Goal: Information Seeking & Learning: Learn about a topic

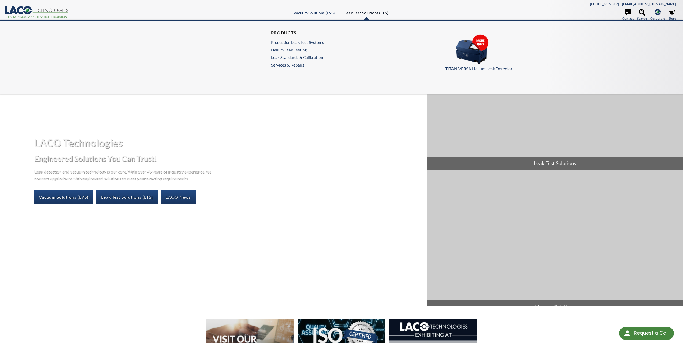
click at [374, 14] on link "Leak Test Solutions (LTS)" at bounding box center [366, 12] width 44 height 5
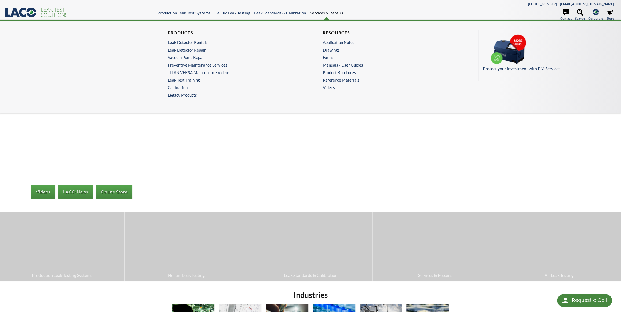
click at [338, 13] on link "Services & Repairs" at bounding box center [326, 12] width 33 height 5
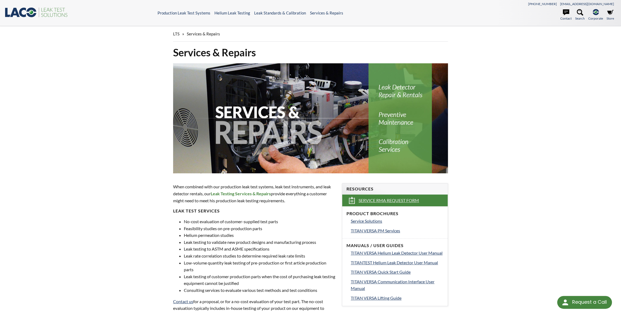
click at [398, 202] on span "Service RMA Request Form" at bounding box center [389, 201] width 60 height 6
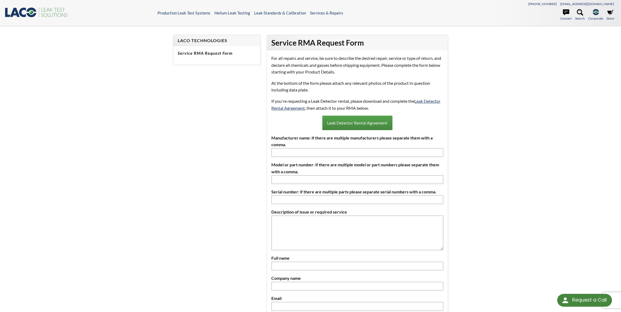
select select "Language Translate Widget"
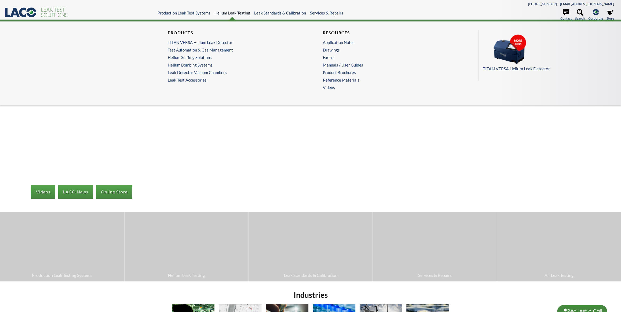
select select "Language Translate Widget"
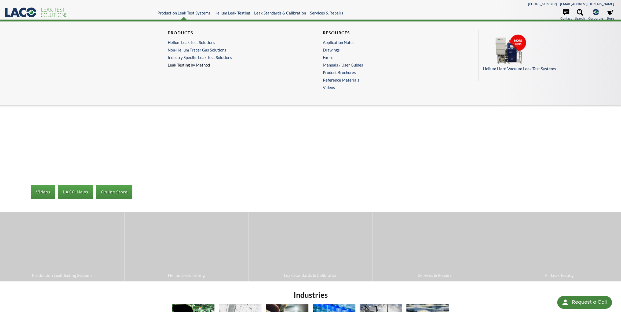
click at [197, 64] on link "Leak Testing by Method" at bounding box center [233, 65] width 130 height 5
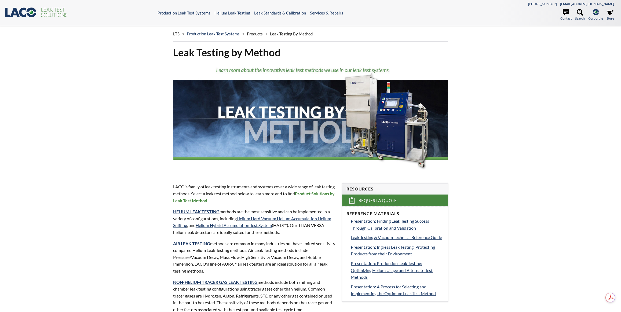
select select "Language Translate Widget"
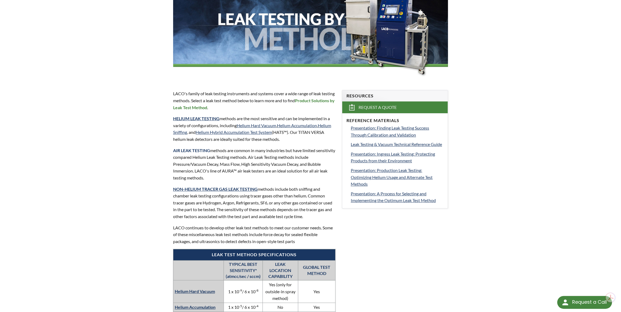
scroll to position [97, 0]
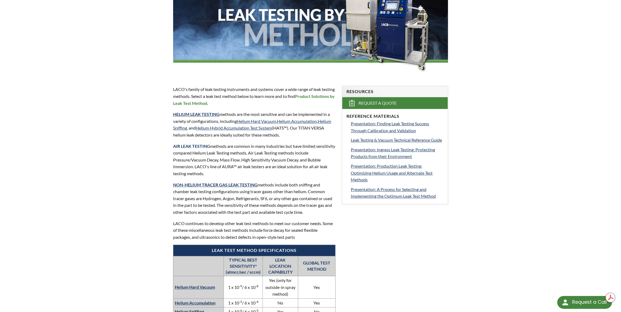
click at [523, 144] on div "LTS » Production Leak Test Systems » Products » Leak Testing by Method Leak Tes…" at bounding box center [310, 242] width 621 height 627
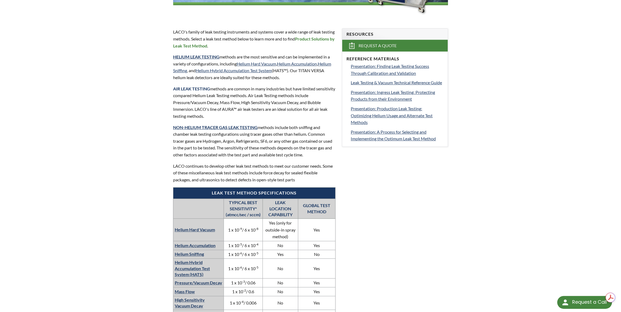
scroll to position [146, 0]
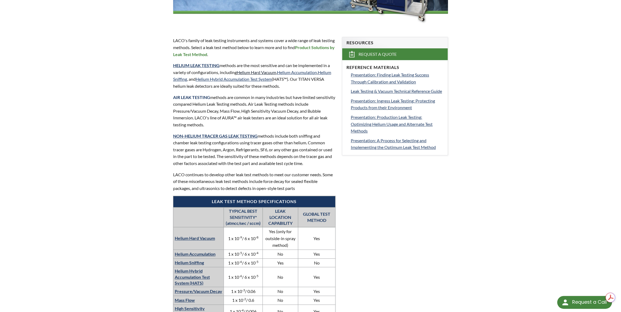
click at [259, 72] on link "Helium Hard Vacuum" at bounding box center [256, 72] width 39 height 5
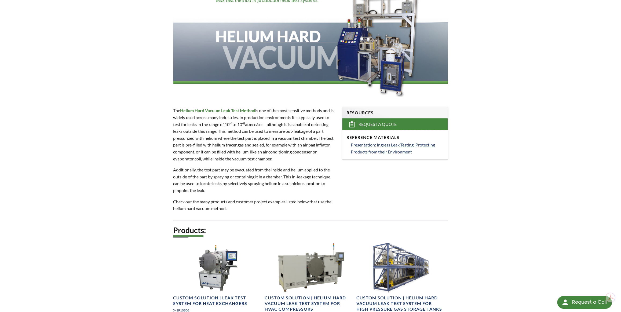
scroll to position [24, 0]
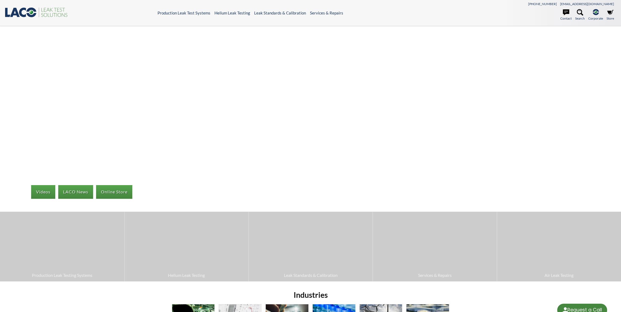
select select "Language Translate Widget"
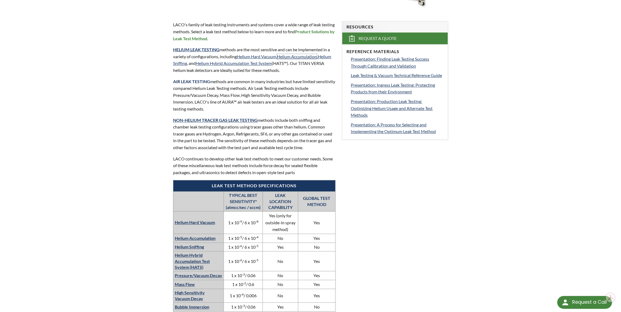
scroll to position [171, 0]
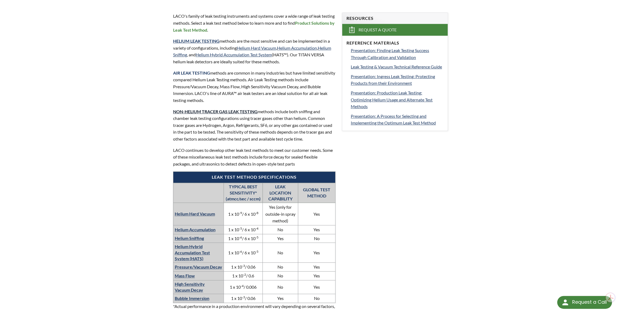
click at [235, 110] on strong "NON-HELIUM TRACER GAS LEAK TESTING" at bounding box center [215, 111] width 85 height 5
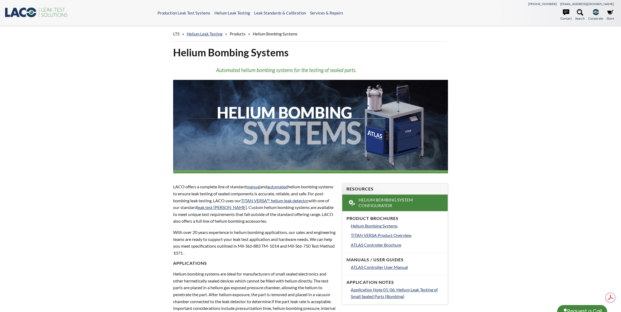
select select "Language Translate Widget"
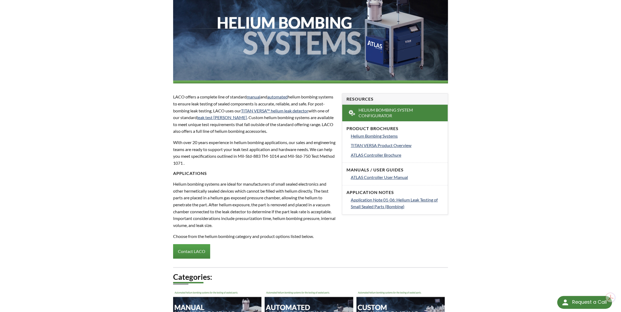
scroll to position [122, 0]
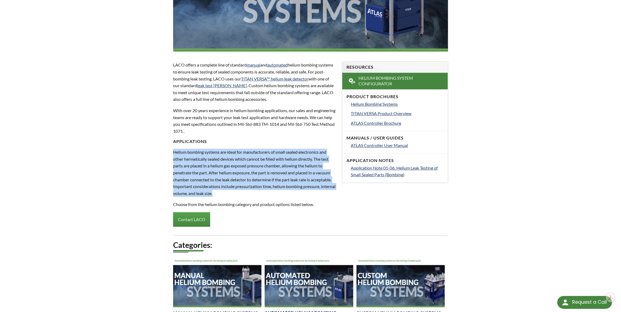
drag, startPoint x: 174, startPoint y: 150, endPoint x: 241, endPoint y: 196, distance: 81.2
click at [241, 196] on p "Helium bombing systems are ideal for manufacturers of small sealed electronics …" at bounding box center [254, 173] width 162 height 48
copy p "Helium bombing systems are ideal for manufacturers of small sealed electronics …"
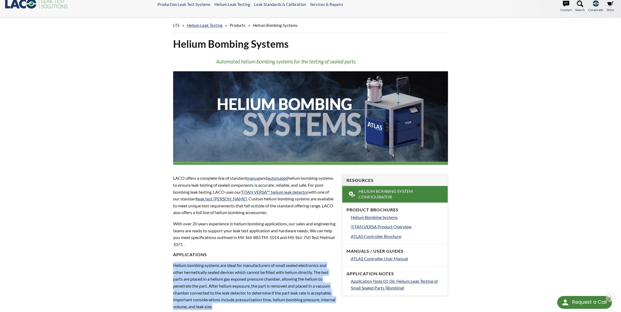
scroll to position [0, 0]
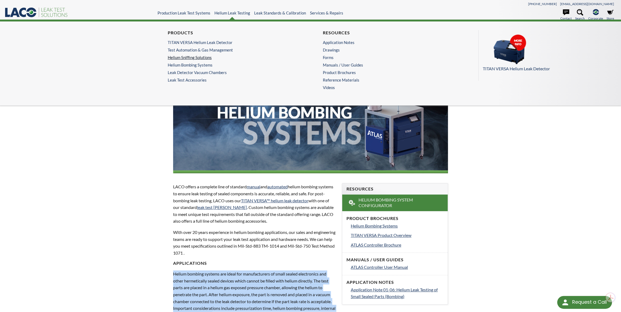
click at [201, 56] on link "Helium Sniffing Solutions" at bounding box center [232, 57] width 128 height 5
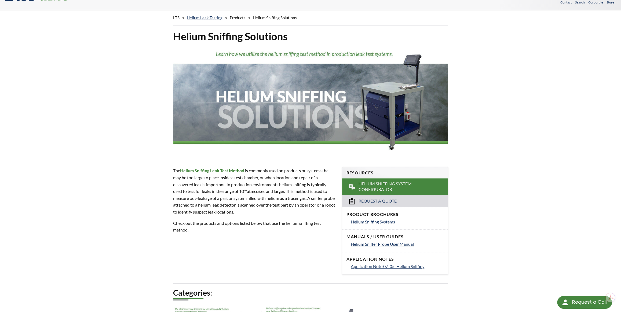
scroll to position [49, 0]
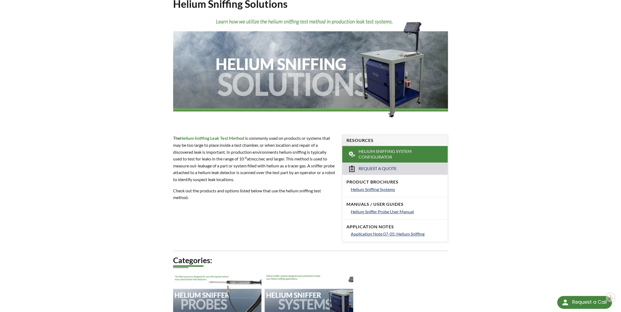
drag, startPoint x: 172, startPoint y: 137, endPoint x: 255, endPoint y: 177, distance: 92.6
click at [255, 177] on div "The Helium Sniffing Leak Test Method is commonly used on products or systems th…" at bounding box center [254, 167] width 169 height 83
copy p "The Helium Sniffing Leak Test Method is commonly used on products or systems th…"
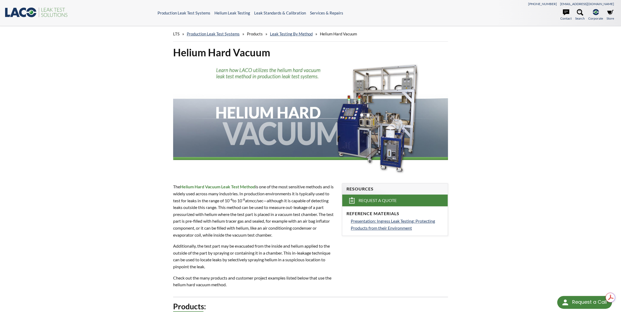
drag, startPoint x: 173, startPoint y: 187, endPoint x: 286, endPoint y: 237, distance: 123.9
click at [286, 237] on p "The Helium Hard Vacuum Leak Test Method is one of the most sensitive methods an…" at bounding box center [254, 210] width 162 height 55
copy p "The Helium Hard Vacuum Leak Test Method is one of the most sensitive methods an…"
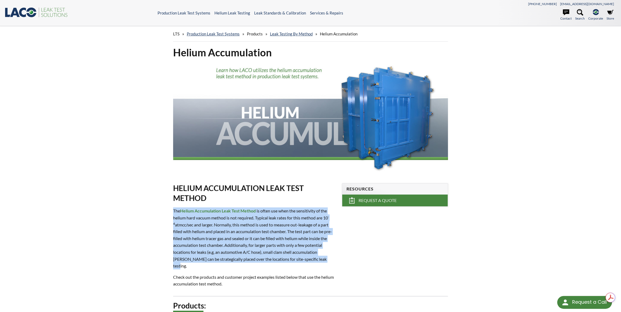
drag, startPoint x: 173, startPoint y: 209, endPoint x: 334, endPoint y: 259, distance: 168.0
click at [334, 259] on p "The Helium Accumulation Leak Test Method is often use when the sensitivity of t…" at bounding box center [254, 239] width 162 height 62
copy p "The Helium Accumulation Leak Test Method is often use when the sensitivity of t…"
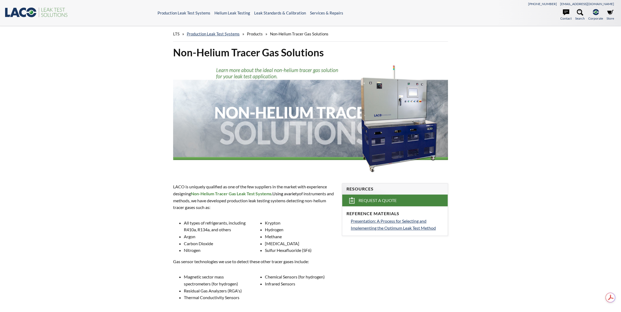
select select "Language Translate Widget"
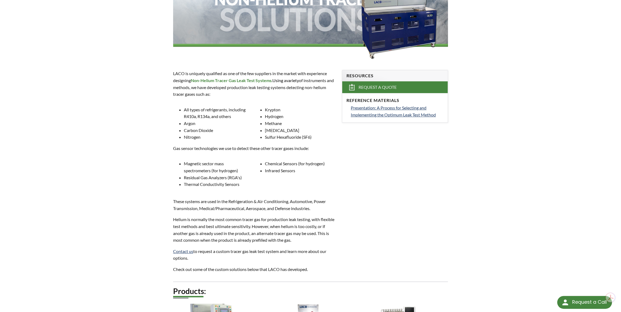
scroll to position [122, 0]
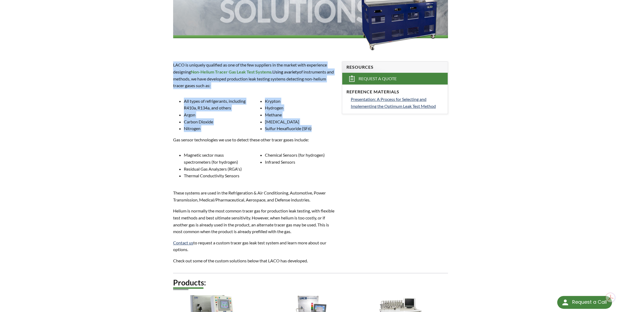
drag, startPoint x: 172, startPoint y: 64, endPoint x: 314, endPoint y: 129, distance: 155.8
click at [314, 129] on div "LACO is uniquely qualified as one of the few suppliers in the market with exper…" at bounding box center [254, 163] width 169 height 220
copy div "LACO is uniquely qualified as one of the few suppliers in the market with exper…"
